Goal: Book appointment/travel/reservation

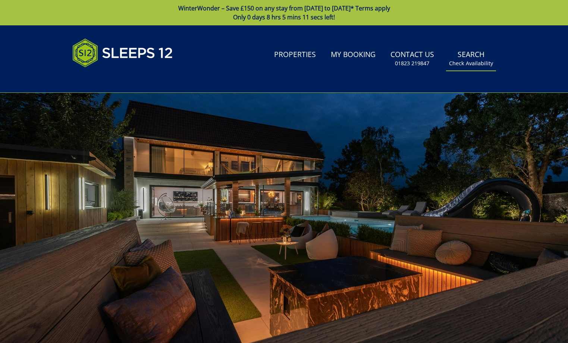
click at [475, 62] on small "Check Availability" at bounding box center [471, 63] width 44 height 7
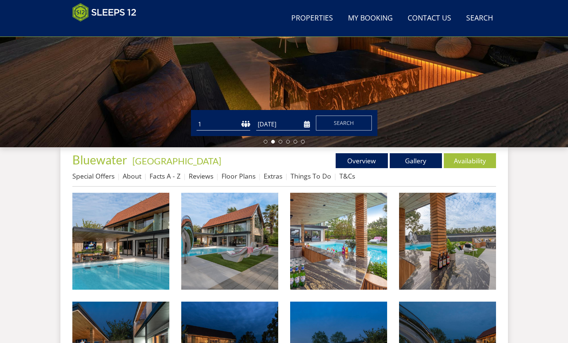
scroll to position [163, 0]
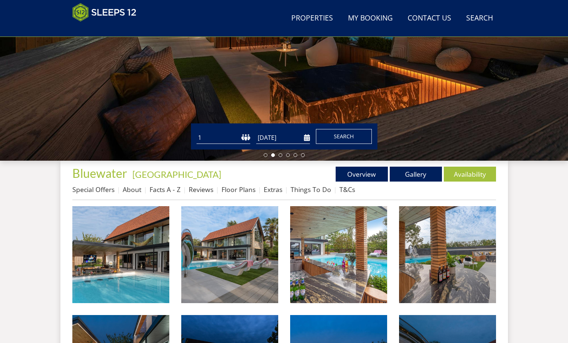
click at [349, 137] on span "Search" at bounding box center [344, 136] width 20 height 7
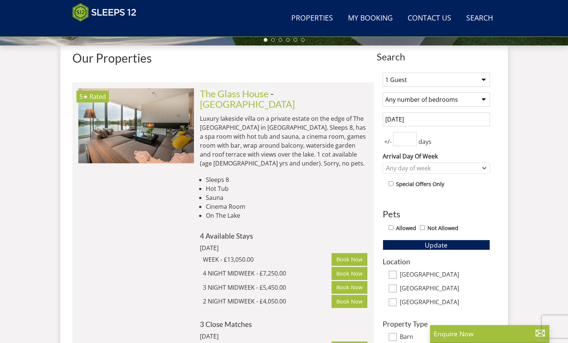
scroll to position [279, 0]
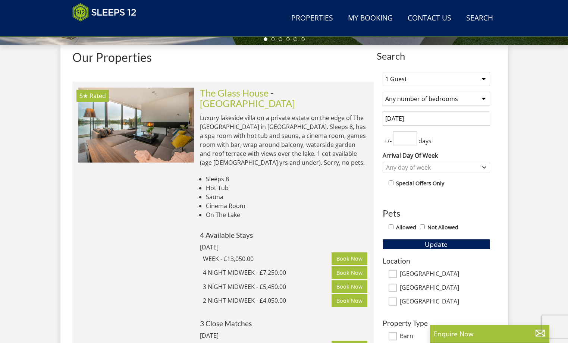
click at [485, 78] on select "1 Guest 2 Guests 3 Guests 4 Guests 5 Guests 6 Guests 7 Guests 8 Guests 9 Guests…" at bounding box center [436, 79] width 107 height 14
select select "12"
click at [383, 72] on select "1 Guest 2 Guests 3 Guests 4 Guests 5 Guests 6 Guests 7 Guests 8 Guests 9 Guests…" at bounding box center [436, 79] width 107 height 14
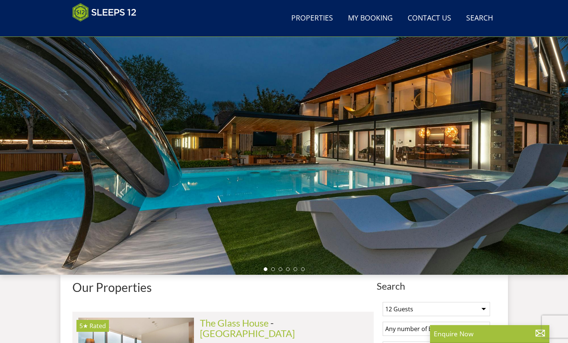
scroll to position [0, 0]
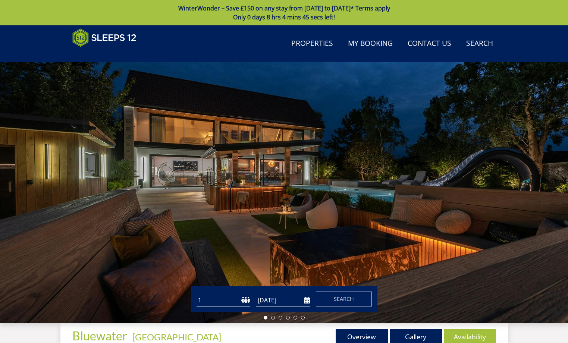
scroll to position [163, 0]
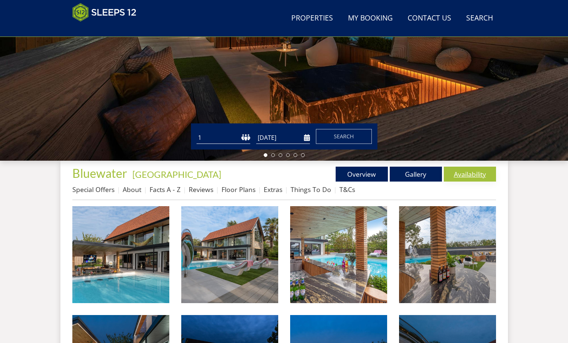
click at [471, 173] on link "Availability" at bounding box center [470, 174] width 52 height 15
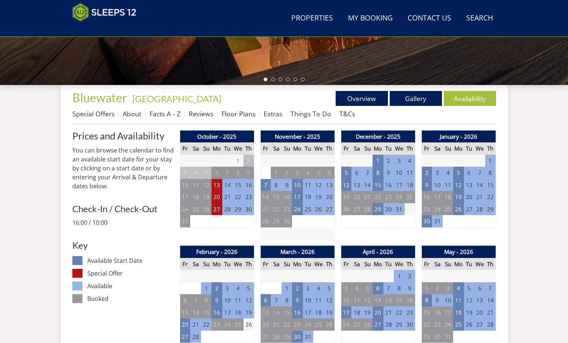
scroll to position [289, 0]
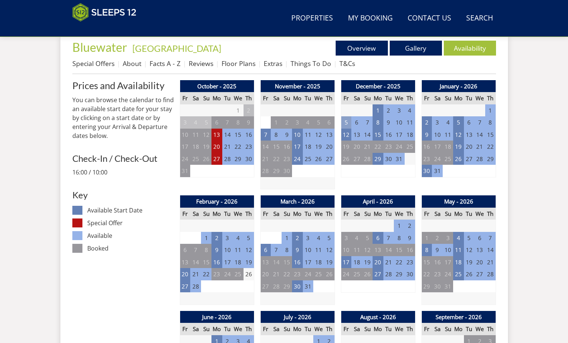
click at [346, 121] on td "5" at bounding box center [346, 122] width 10 height 12
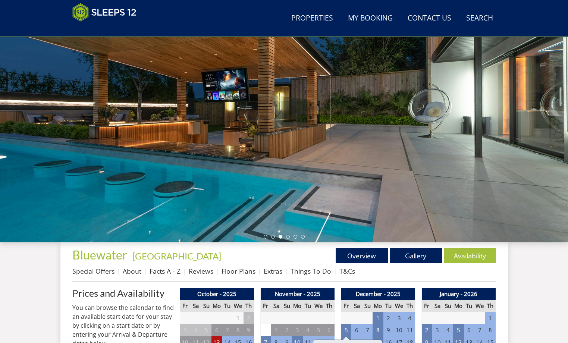
scroll to position [225, 0]
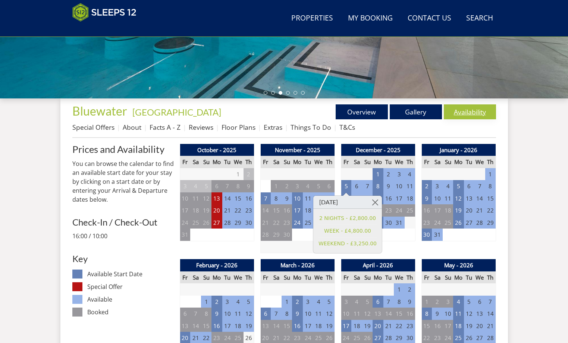
click at [462, 112] on link "Availability" at bounding box center [470, 111] width 52 height 15
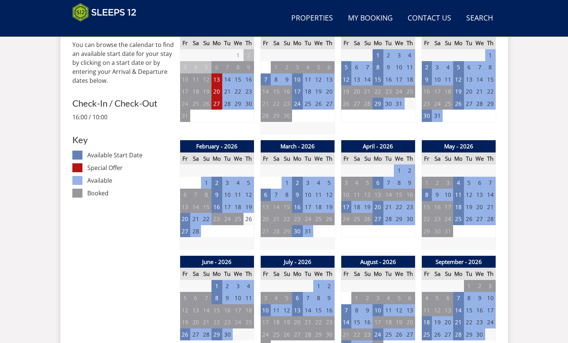
scroll to position [345, 0]
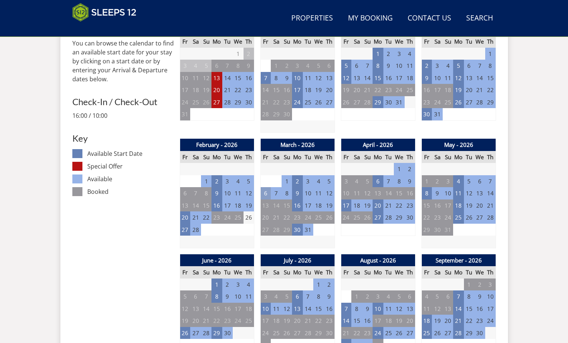
click at [265, 192] on td "6" at bounding box center [265, 193] width 10 height 12
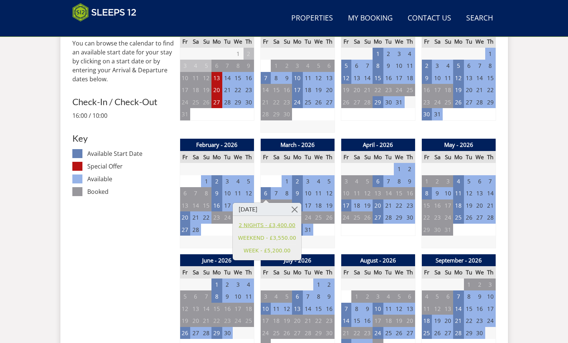
click at [254, 224] on link "2 NIGHTS - £3,400.00" at bounding box center [267, 226] width 58 height 8
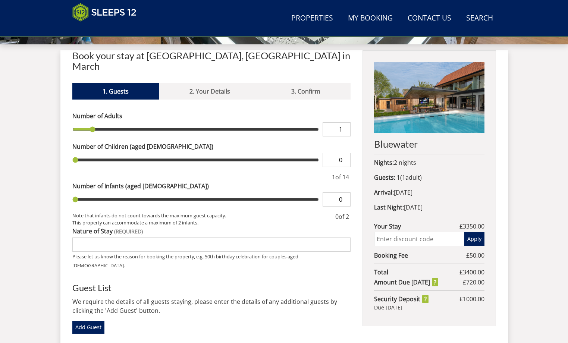
scroll to position [281, 0]
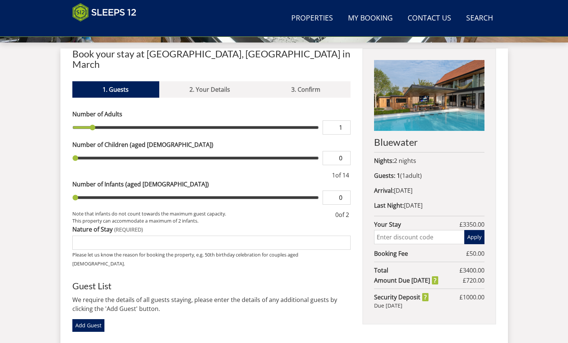
type input "2"
type input "3"
type input "4"
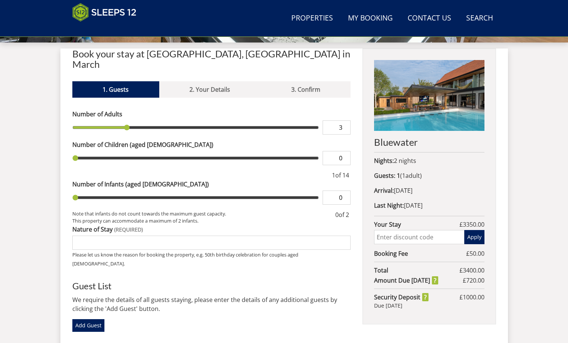
type input "4"
type input "5"
type input "6"
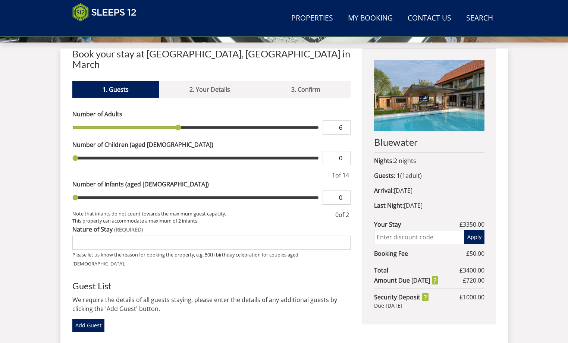
type input "8"
type input "9"
type input "10"
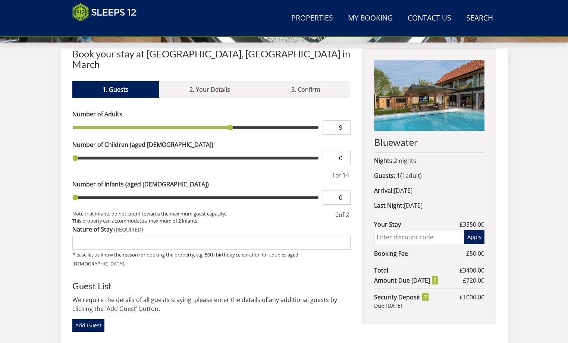
type input "10"
type input "11"
type input "12"
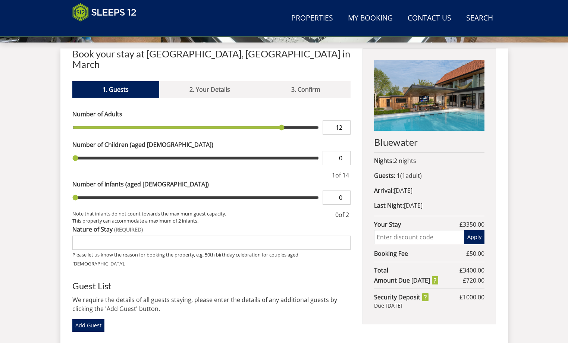
type input "13"
drag, startPoint x: 92, startPoint y: 116, endPoint x: 297, endPoint y: 119, distance: 204.8
type input "13"
click at [297, 120] on input "range" at bounding box center [195, 127] width 247 height 14
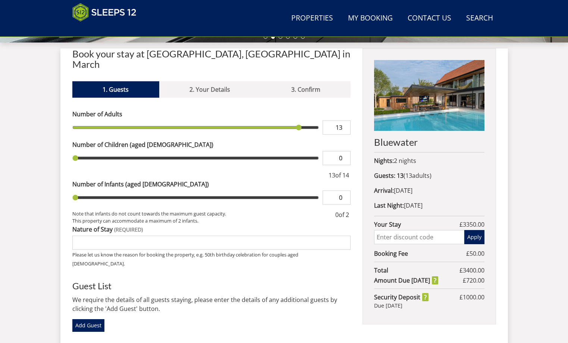
type input "1"
drag, startPoint x: 75, startPoint y: 147, endPoint x: 123, endPoint y: 147, distance: 47.4
type input "1"
click at [123, 151] on input "range" at bounding box center [195, 158] width 247 height 14
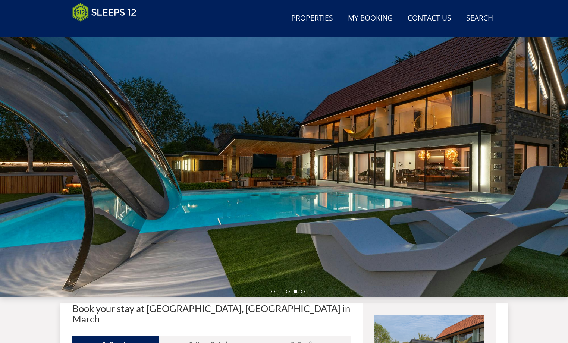
scroll to position [0, 0]
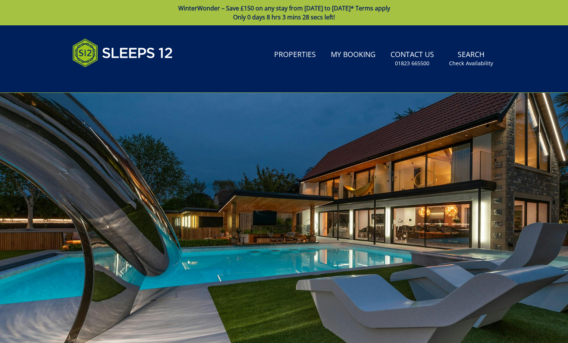
scroll to position [163, 0]
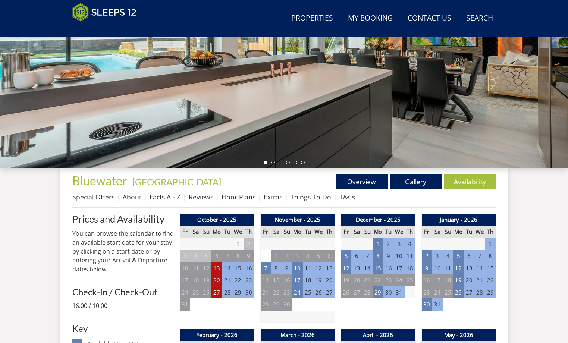
scroll to position [160, 0]
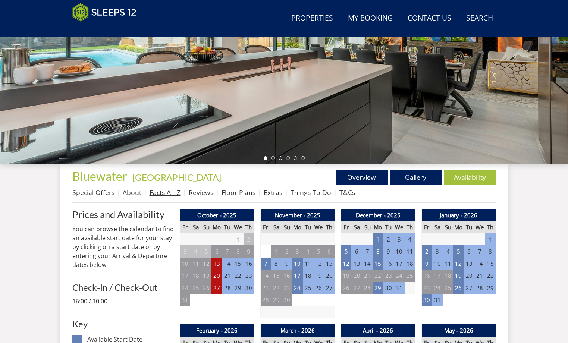
click at [161, 193] on link "Facts A - Z" at bounding box center [165, 192] width 31 height 9
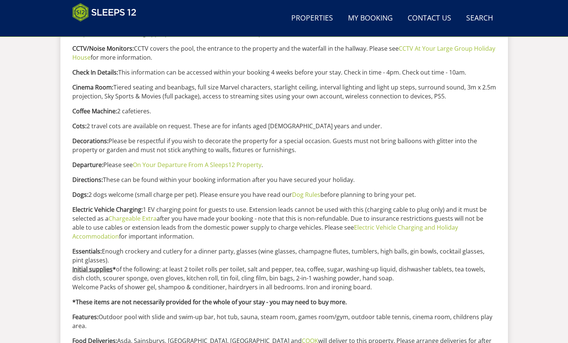
scroll to position [563, 0]
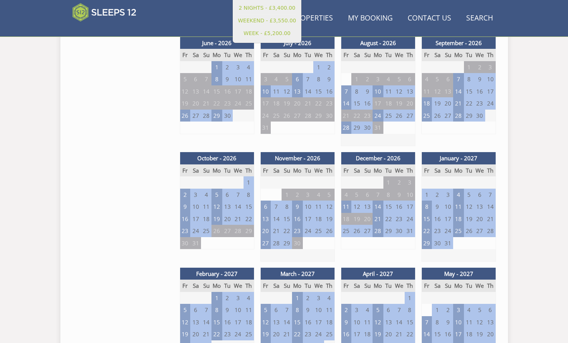
scroll to position [160, 0]
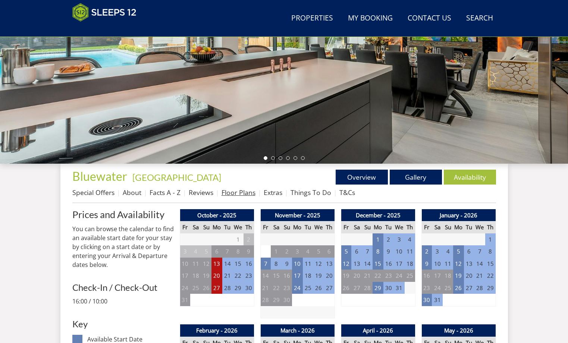
click at [233, 194] on link "Floor Plans" at bounding box center [239, 192] width 34 height 9
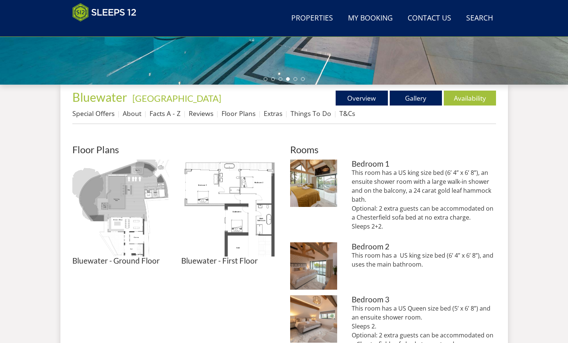
scroll to position [268, 0]
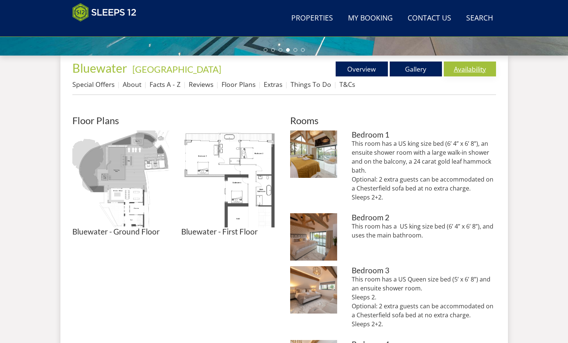
click at [467, 68] on link "Availability" at bounding box center [470, 69] width 52 height 15
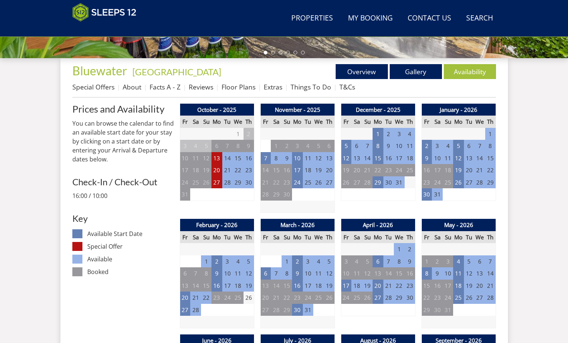
scroll to position [319, 0]
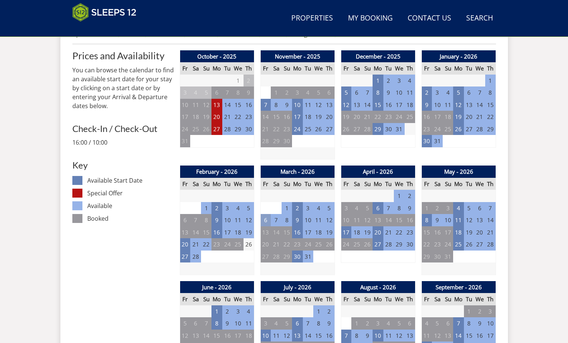
click at [266, 219] on td "6" at bounding box center [265, 220] width 10 height 12
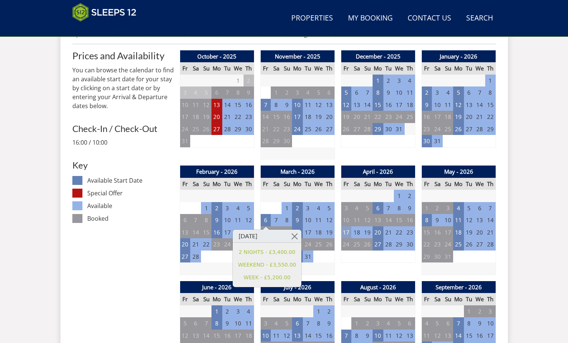
click at [346, 231] on td "17" at bounding box center [346, 232] width 10 height 12
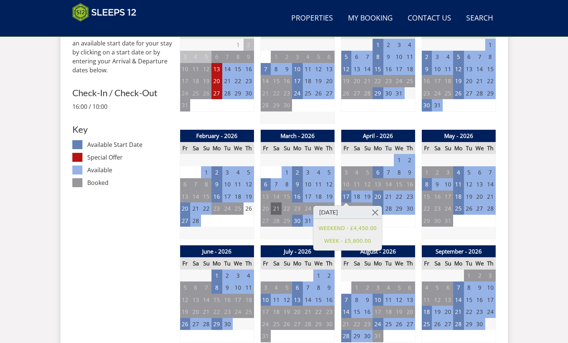
scroll to position [404, 0]
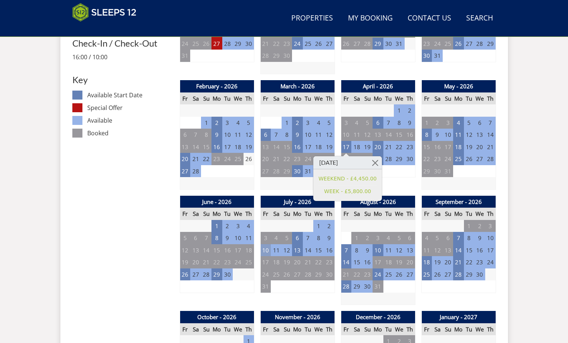
click at [265, 249] on td "10" at bounding box center [265, 250] width 10 height 12
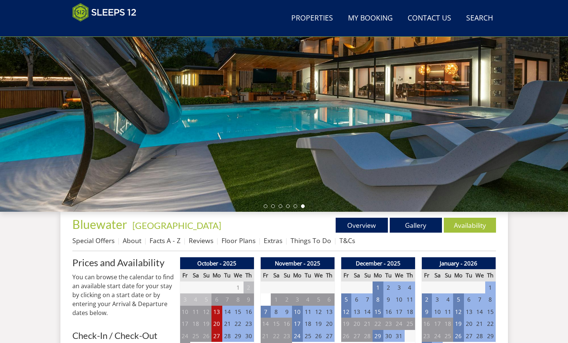
scroll to position [0, 0]
